Goal: Task Accomplishment & Management: Use online tool/utility

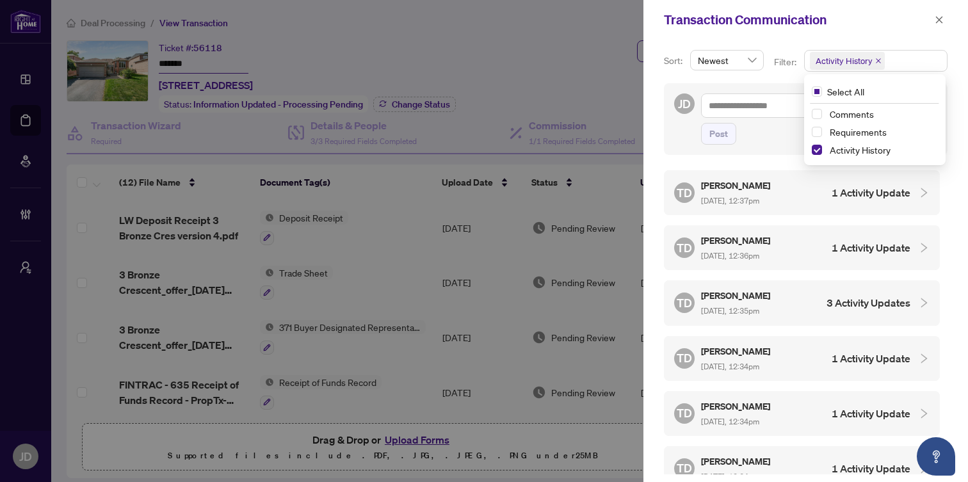
click at [412, 49] on div at bounding box center [484, 241] width 968 height 482
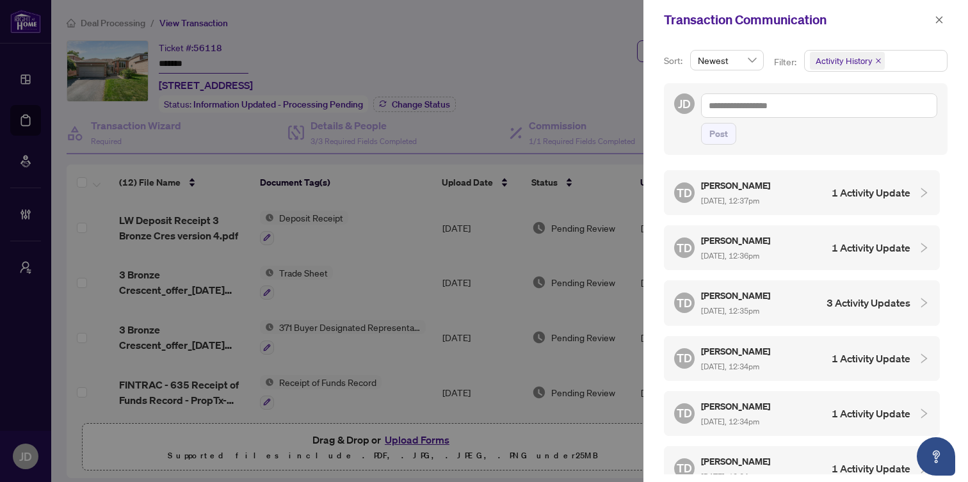
click at [511, 28] on div at bounding box center [484, 241] width 968 height 482
click at [130, 25] on div at bounding box center [484, 241] width 968 height 482
click at [119, 22] on div at bounding box center [484, 241] width 968 height 482
click at [28, 81] on div at bounding box center [484, 241] width 968 height 482
click at [935, 16] on icon "close" at bounding box center [939, 19] width 9 height 9
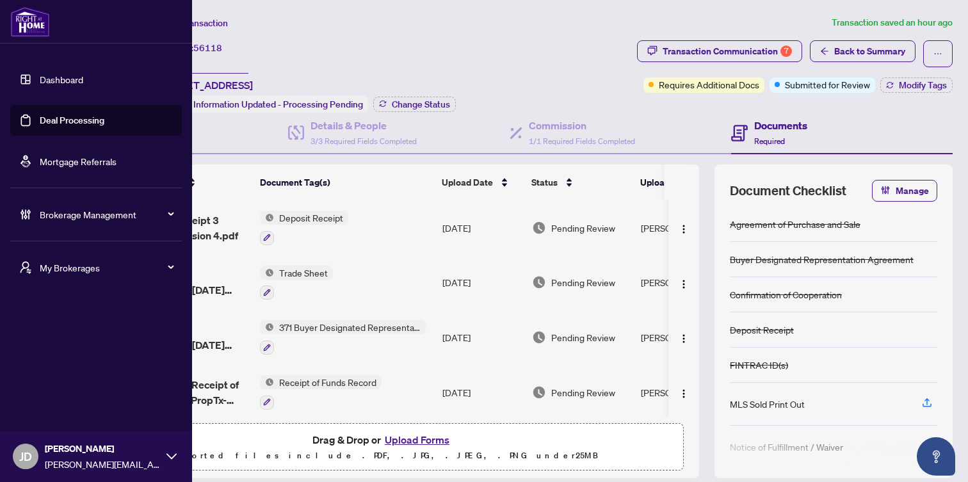
click at [40, 74] on link "Dashboard" at bounding box center [62, 80] width 44 height 12
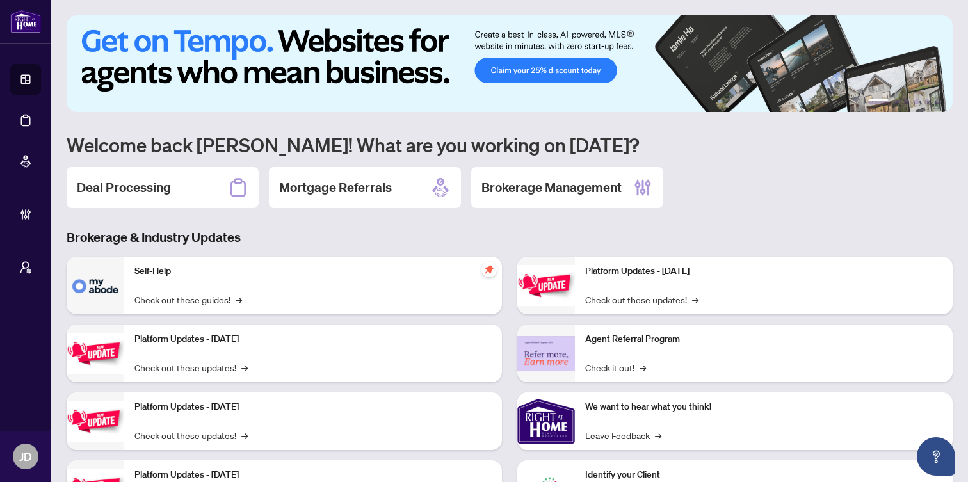
click at [134, 211] on div "1 2 3 4 5 6 Welcome back [PERSON_NAME]! What are you working on [DATE]? Deal Pr…" at bounding box center [510, 276] width 886 height 522
click at [134, 191] on h2 "Deal Processing" at bounding box center [124, 188] width 94 height 18
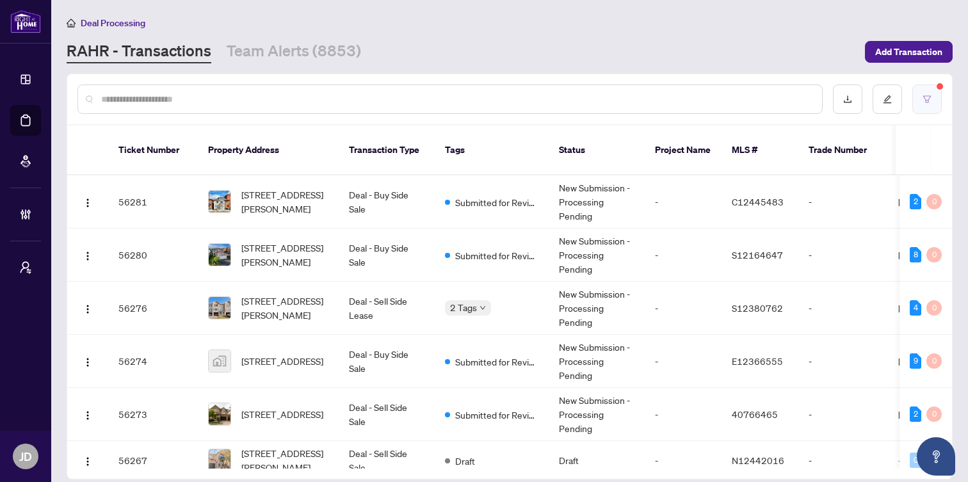
click at [926, 108] on button "button" at bounding box center [926, 99] width 29 height 29
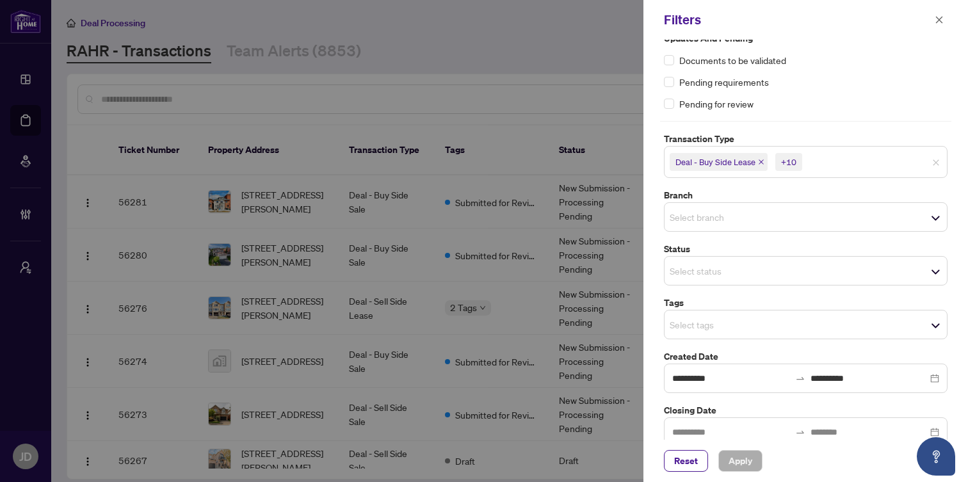
scroll to position [28, 0]
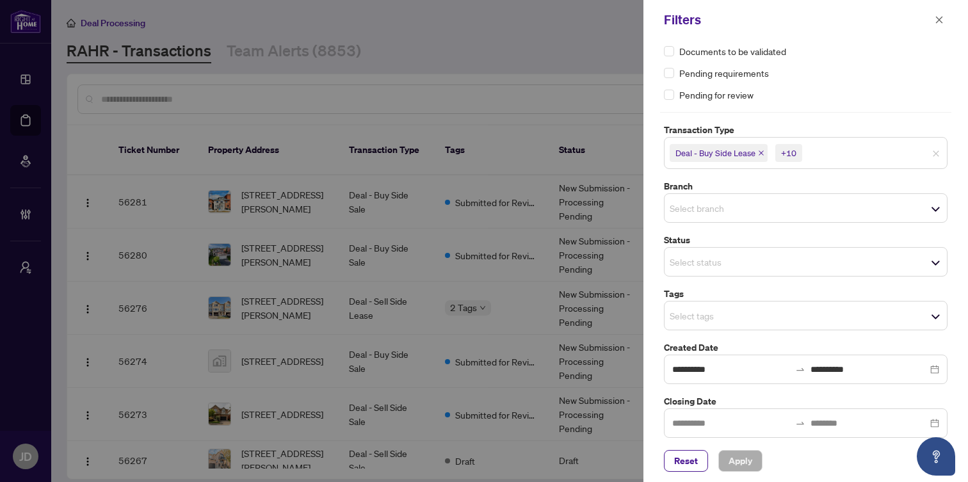
click at [863, 153] on input "search" at bounding box center [850, 152] width 90 height 15
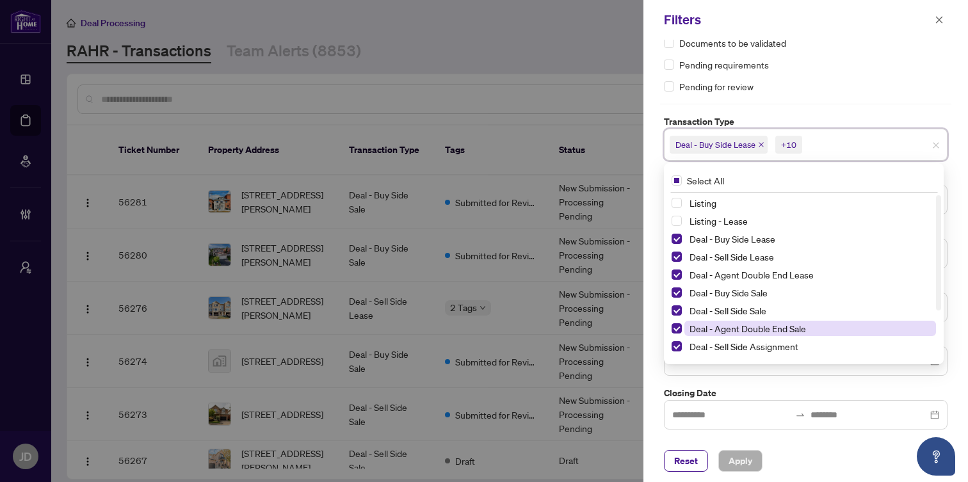
scroll to position [35, 0]
